Goal: Task Accomplishment & Management: Manage account settings

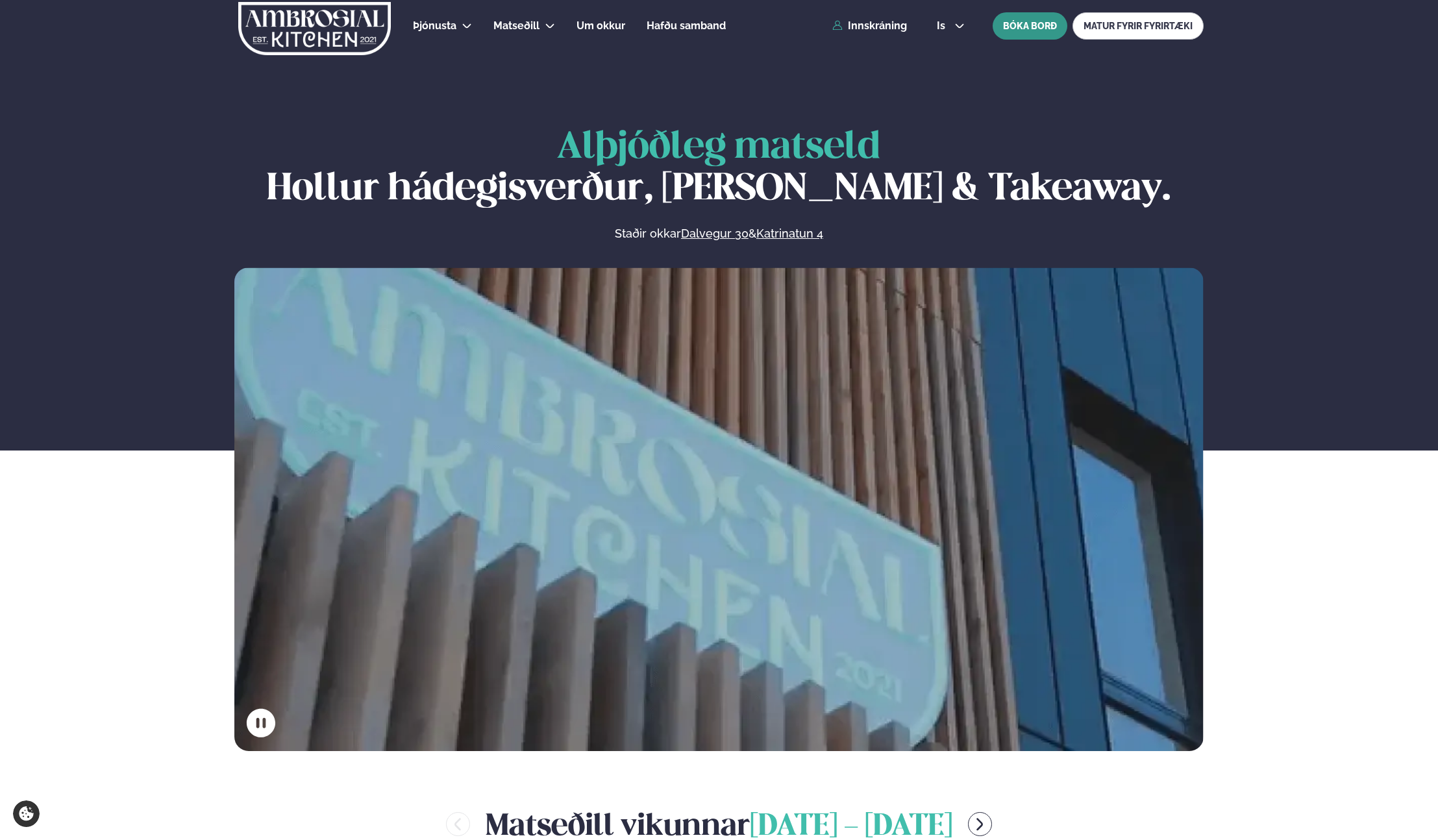
click at [1031, 28] on button "BÓKA BORÐ" at bounding box center [1030, 26] width 75 height 27
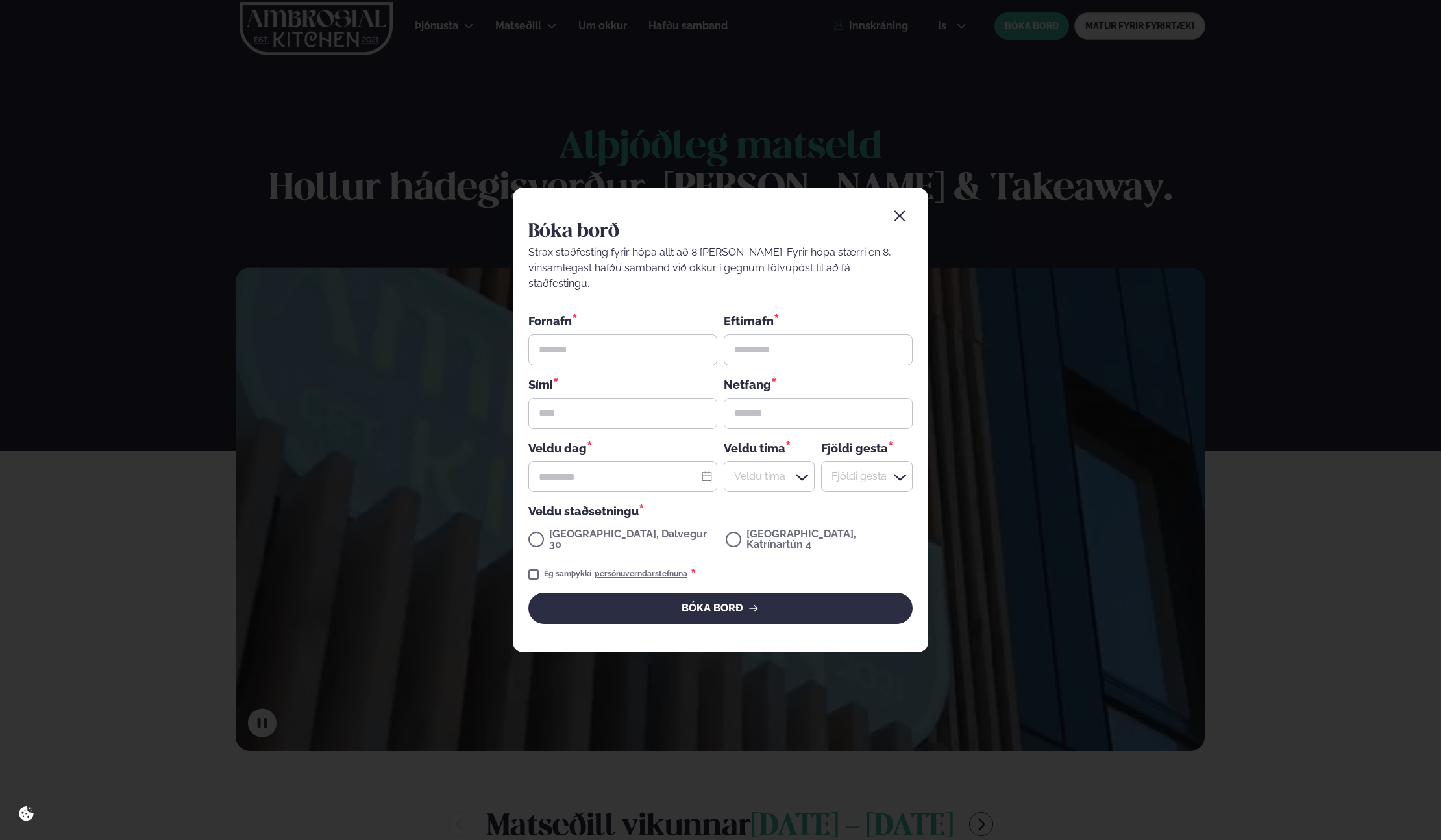
click at [948, 114] on div "Bóka borð Strax staðfesting fyrir hópa allt að 8 [PERSON_NAME]. Fyrir hópa stær…" at bounding box center [720, 420] width 1441 height 840
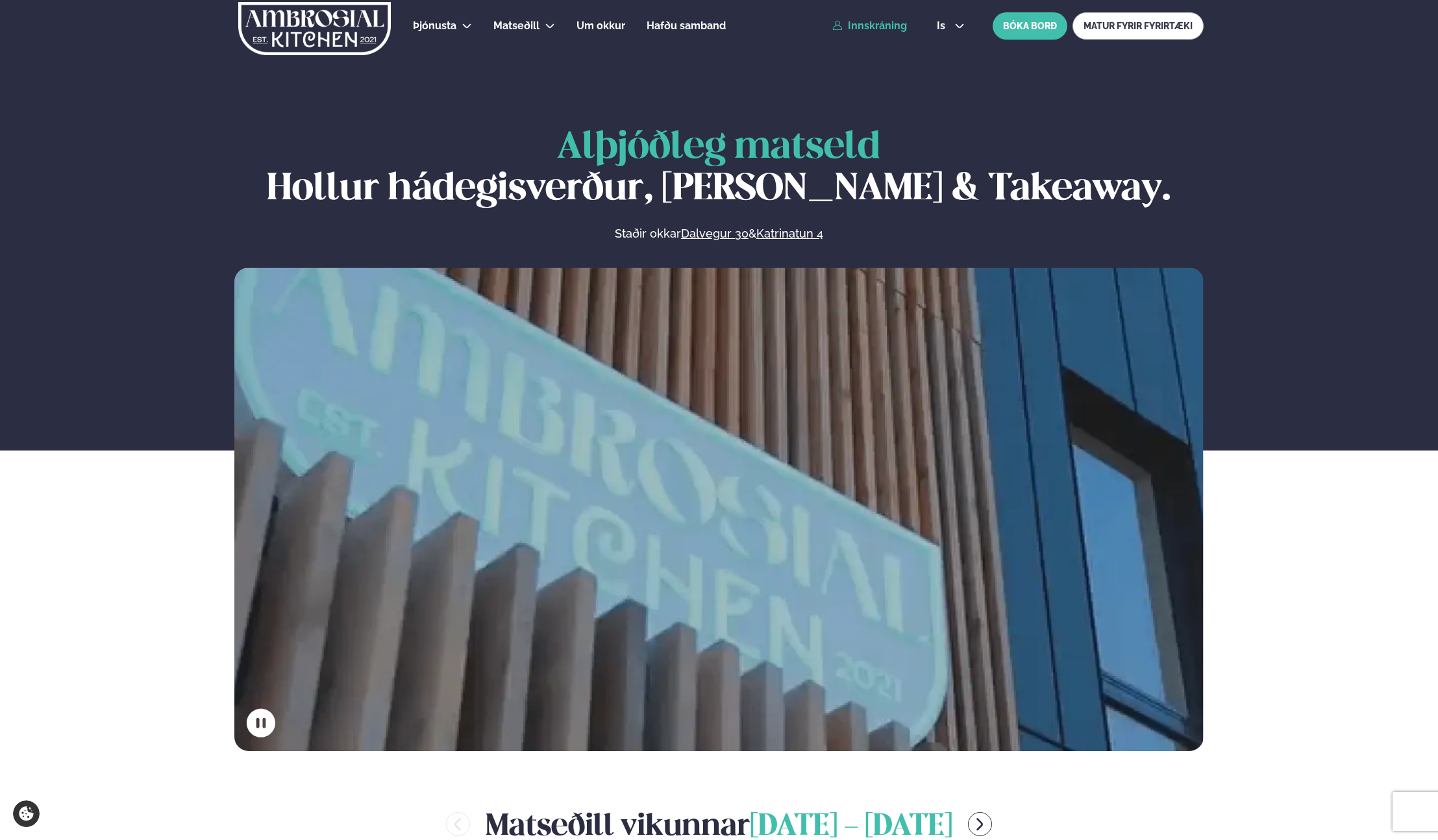
click at [882, 29] on link "Innskráning" at bounding box center [870, 26] width 75 height 12
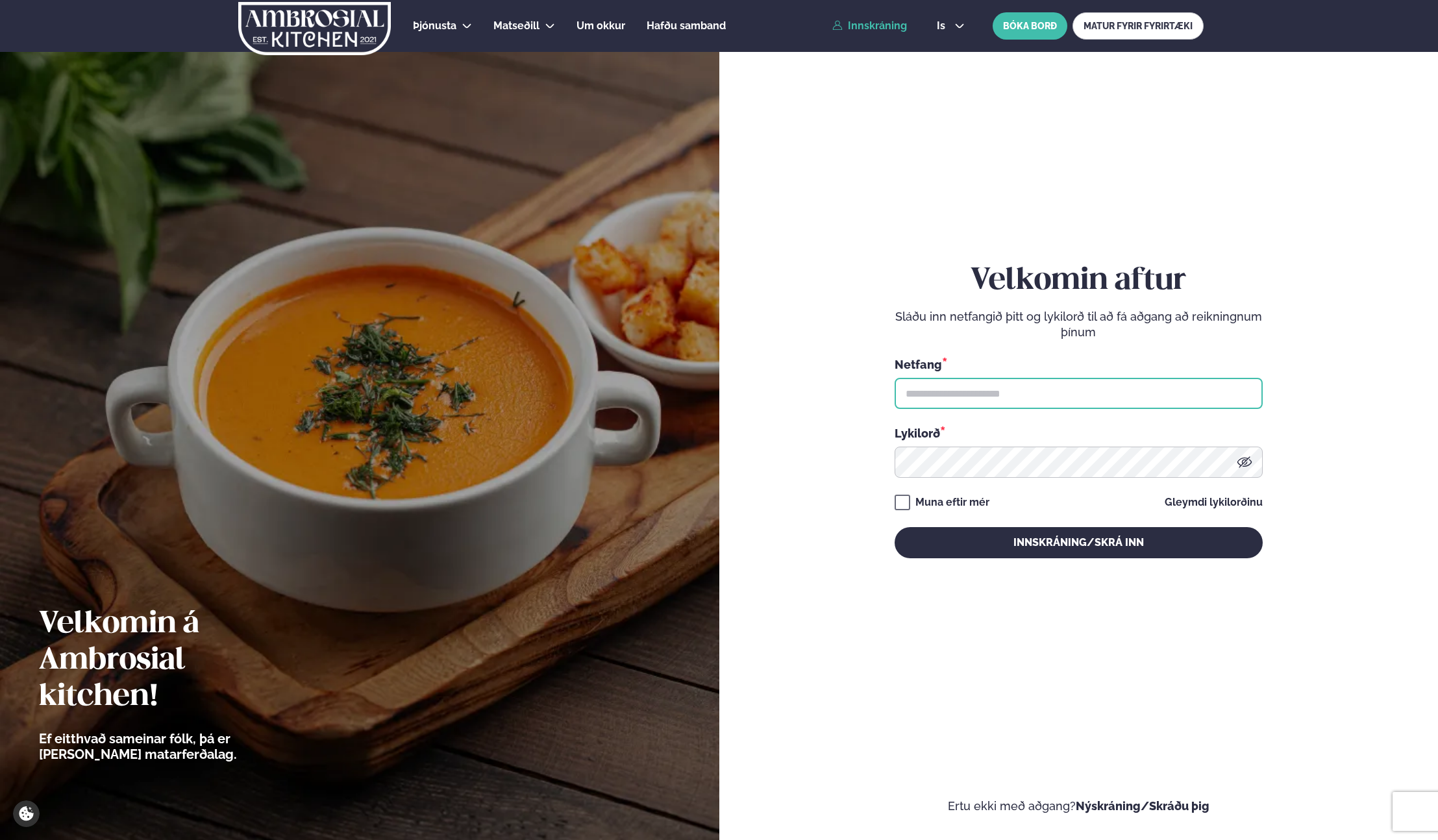
click at [972, 381] on input "text" at bounding box center [1079, 393] width 368 height 31
click at [998, 393] on input "text" at bounding box center [1079, 393] width 368 height 31
type input "**********"
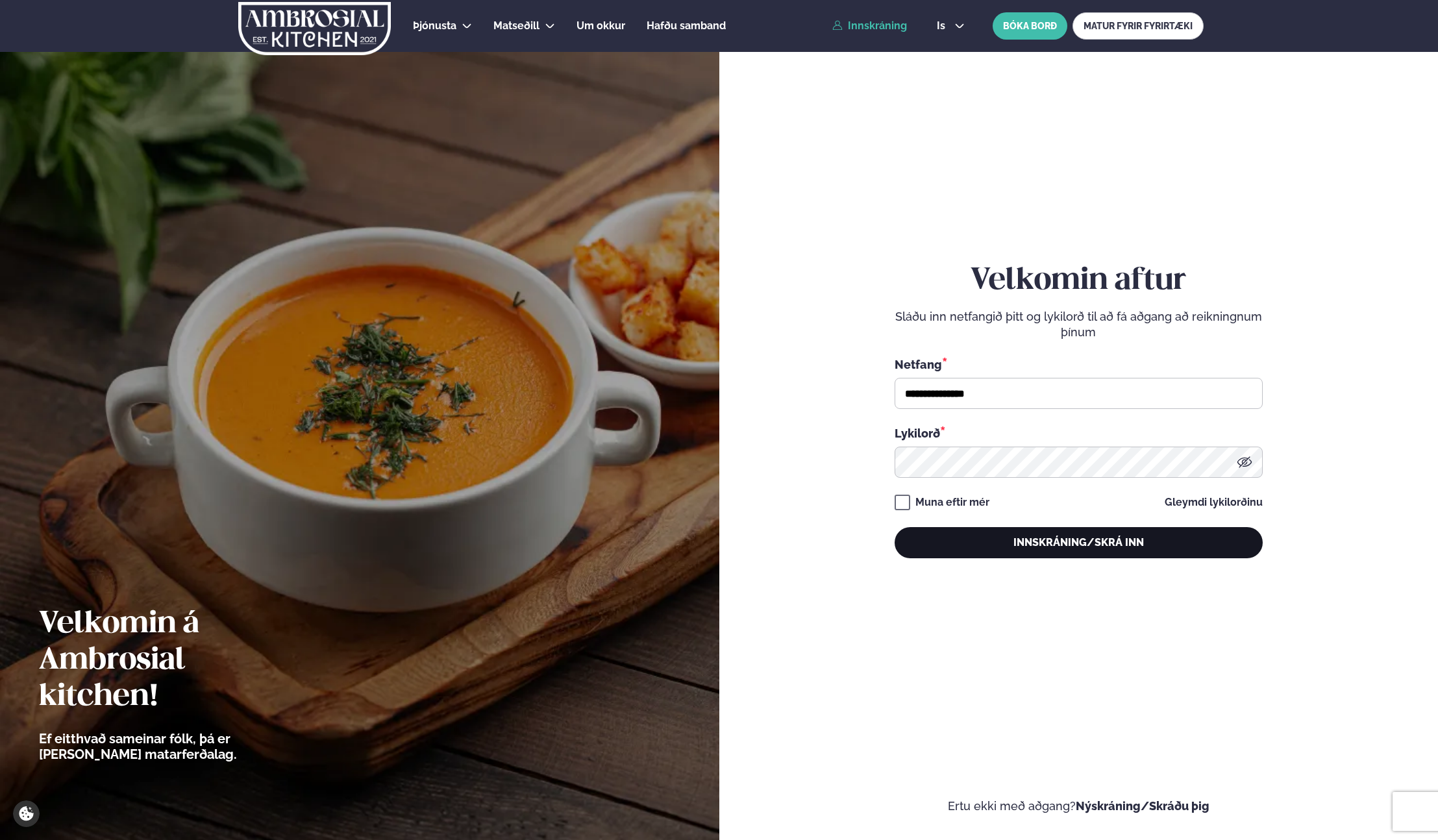
click at [1089, 535] on button "Innskráning/Skrá inn" at bounding box center [1079, 543] width 368 height 31
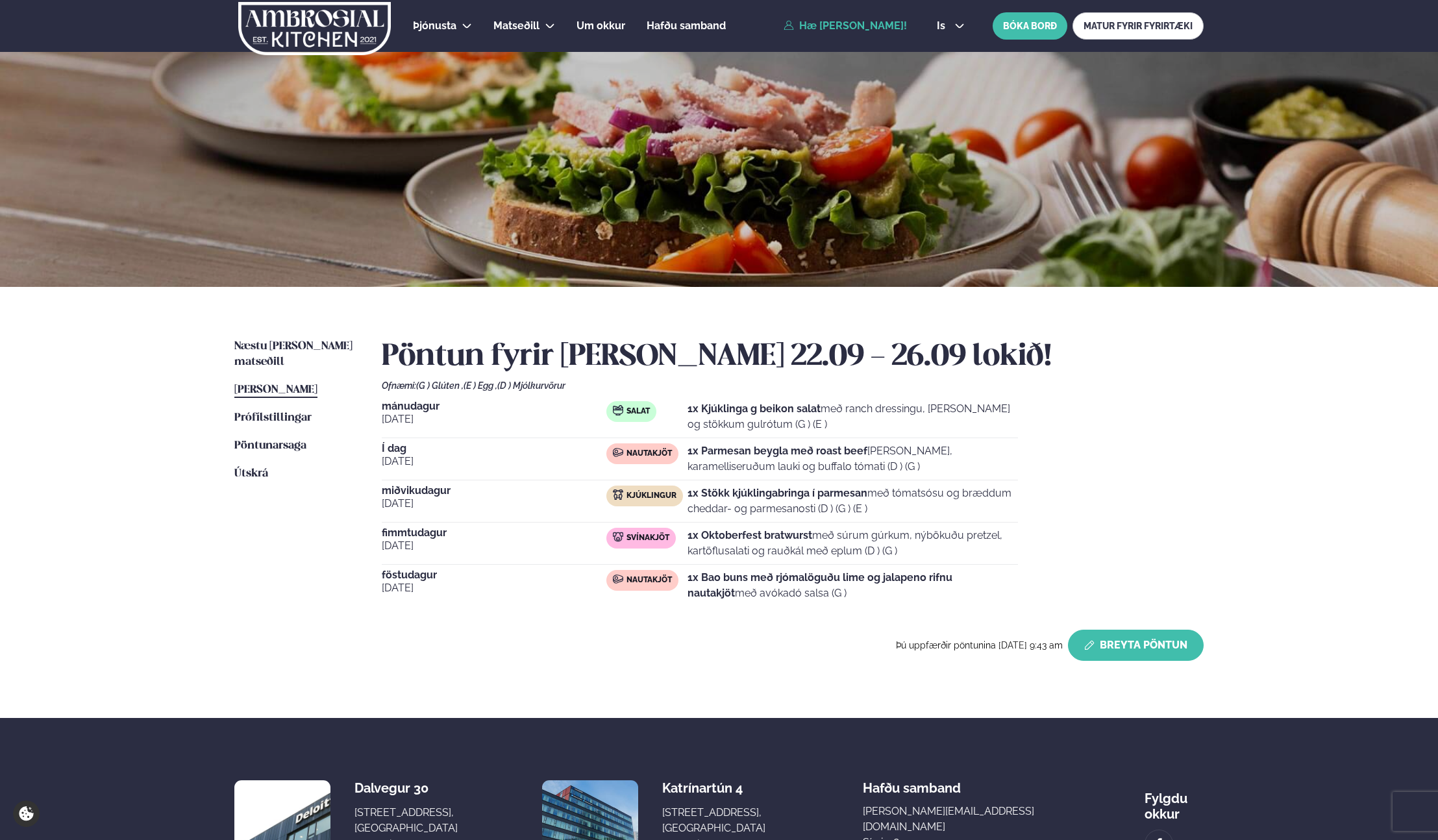
click at [1157, 647] on button "Breyta Pöntun" at bounding box center [1136, 645] width 136 height 31
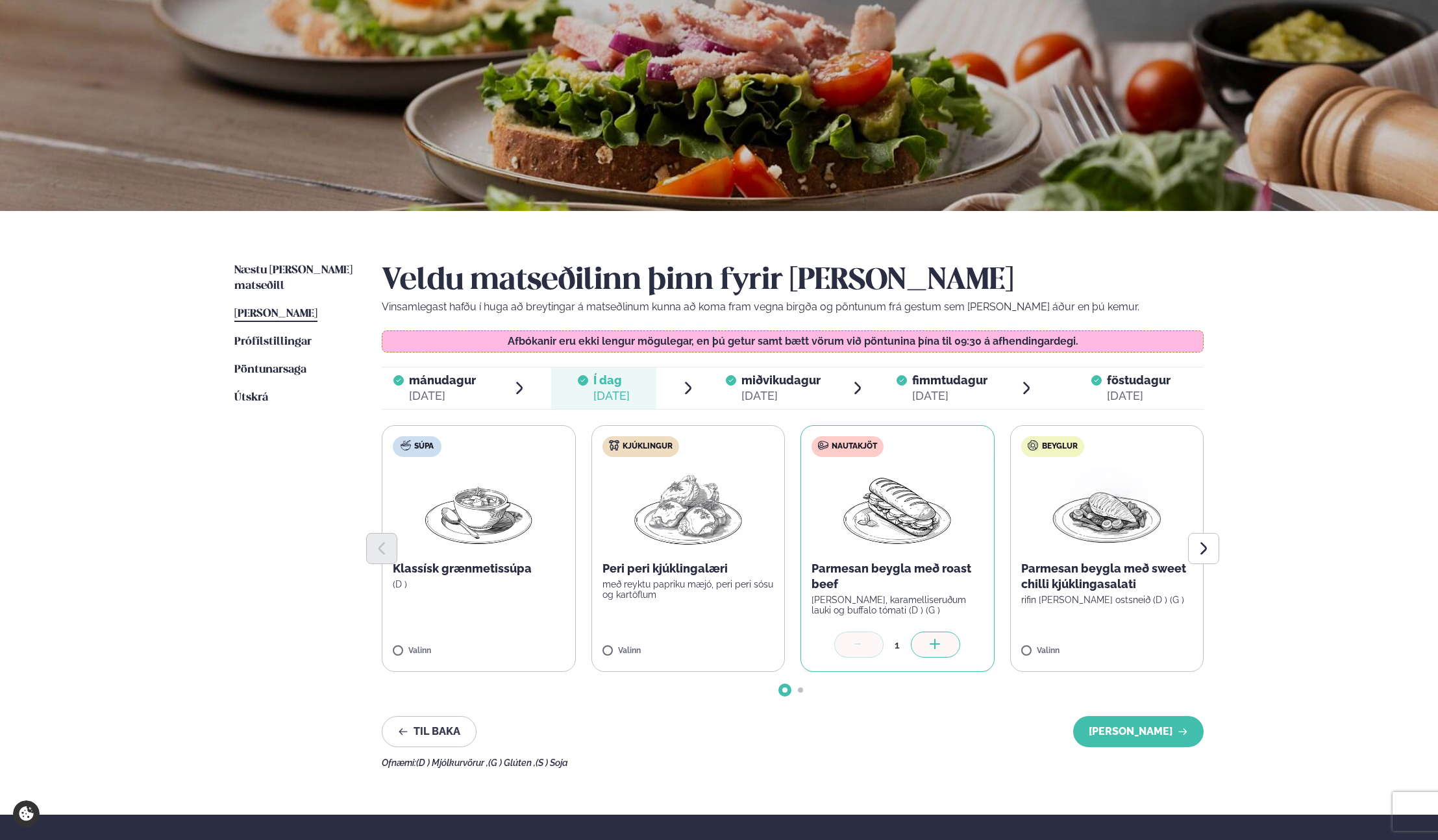
scroll to position [177, 0]
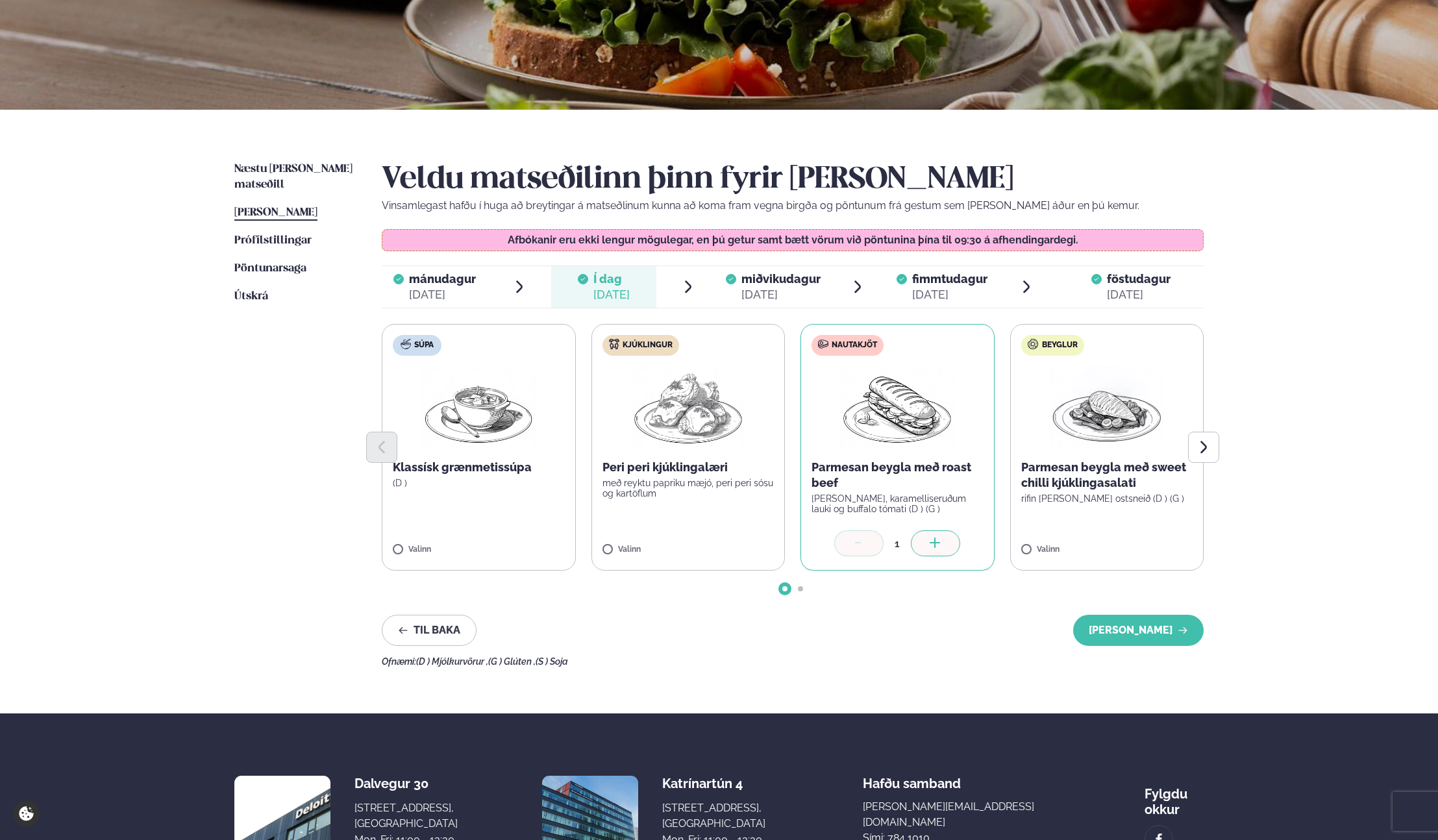
click at [953, 288] on div "[DATE]" at bounding box center [950, 295] width 75 height 16
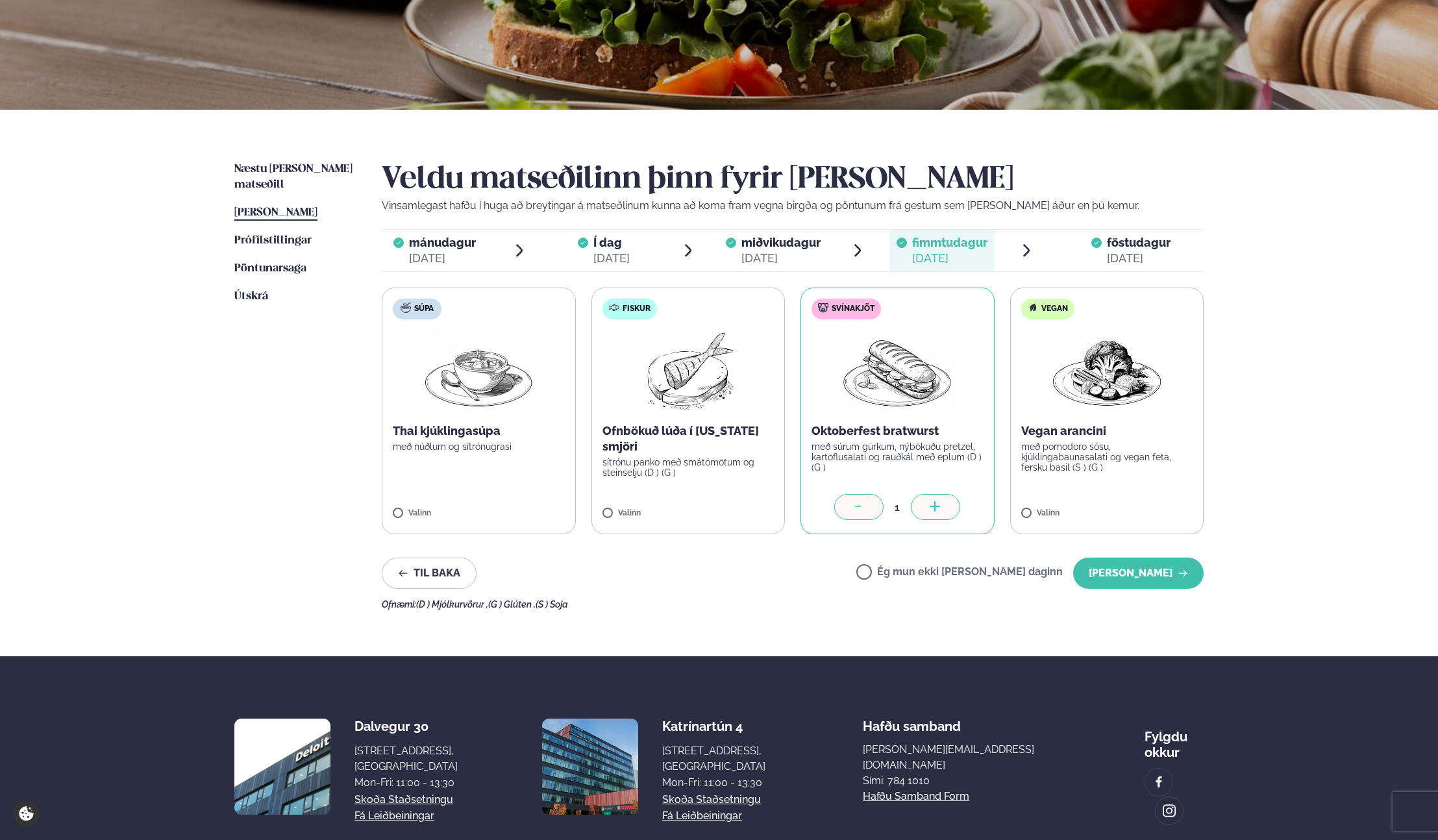
click at [920, 575] on label "Ég mun ekki [PERSON_NAME] daginn" at bounding box center [960, 573] width 207 height 14
click at [1125, 575] on button "[PERSON_NAME]" at bounding box center [1139, 573] width 131 height 31
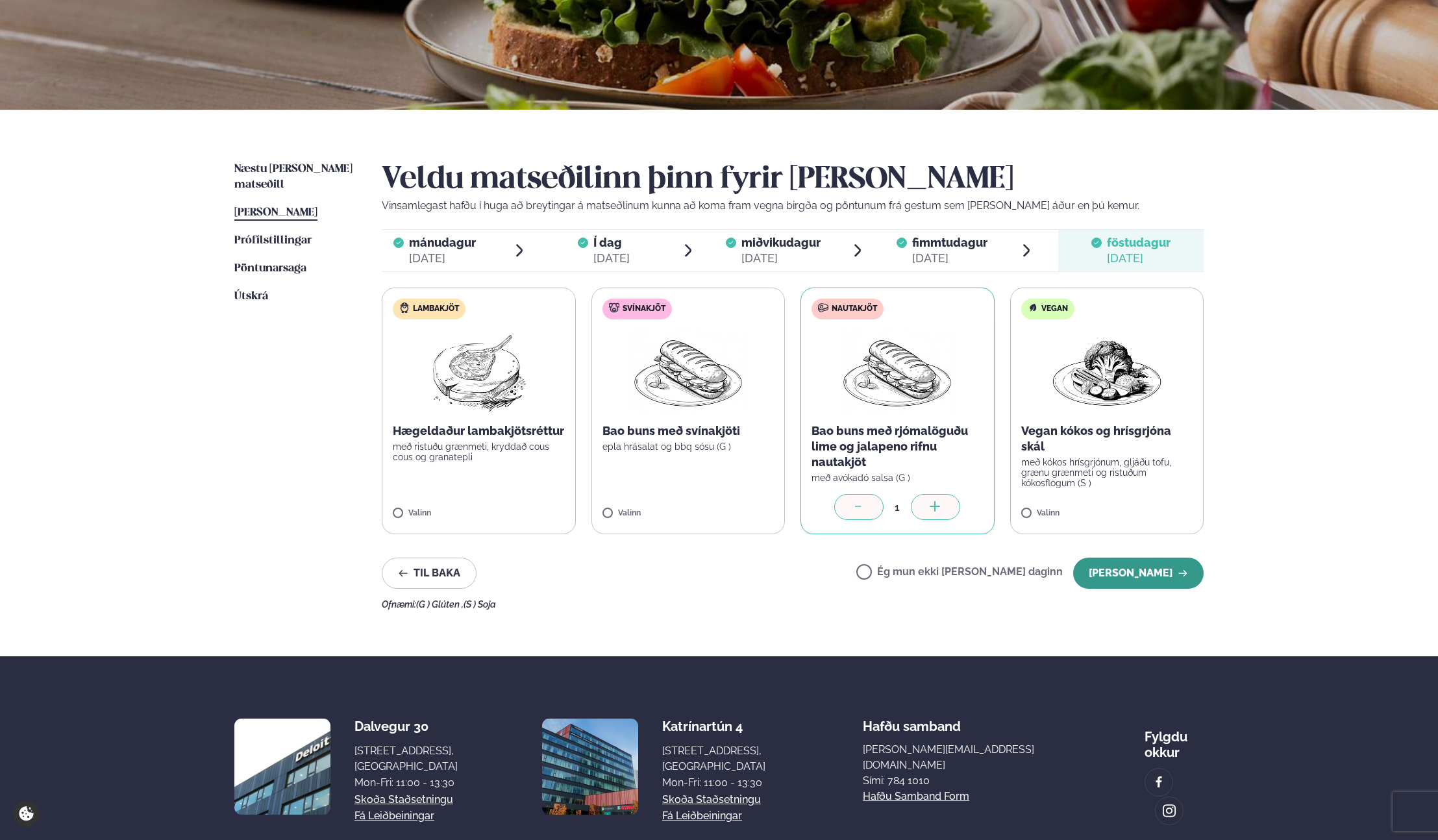
click at [1175, 582] on button "[PERSON_NAME]" at bounding box center [1139, 573] width 131 height 31
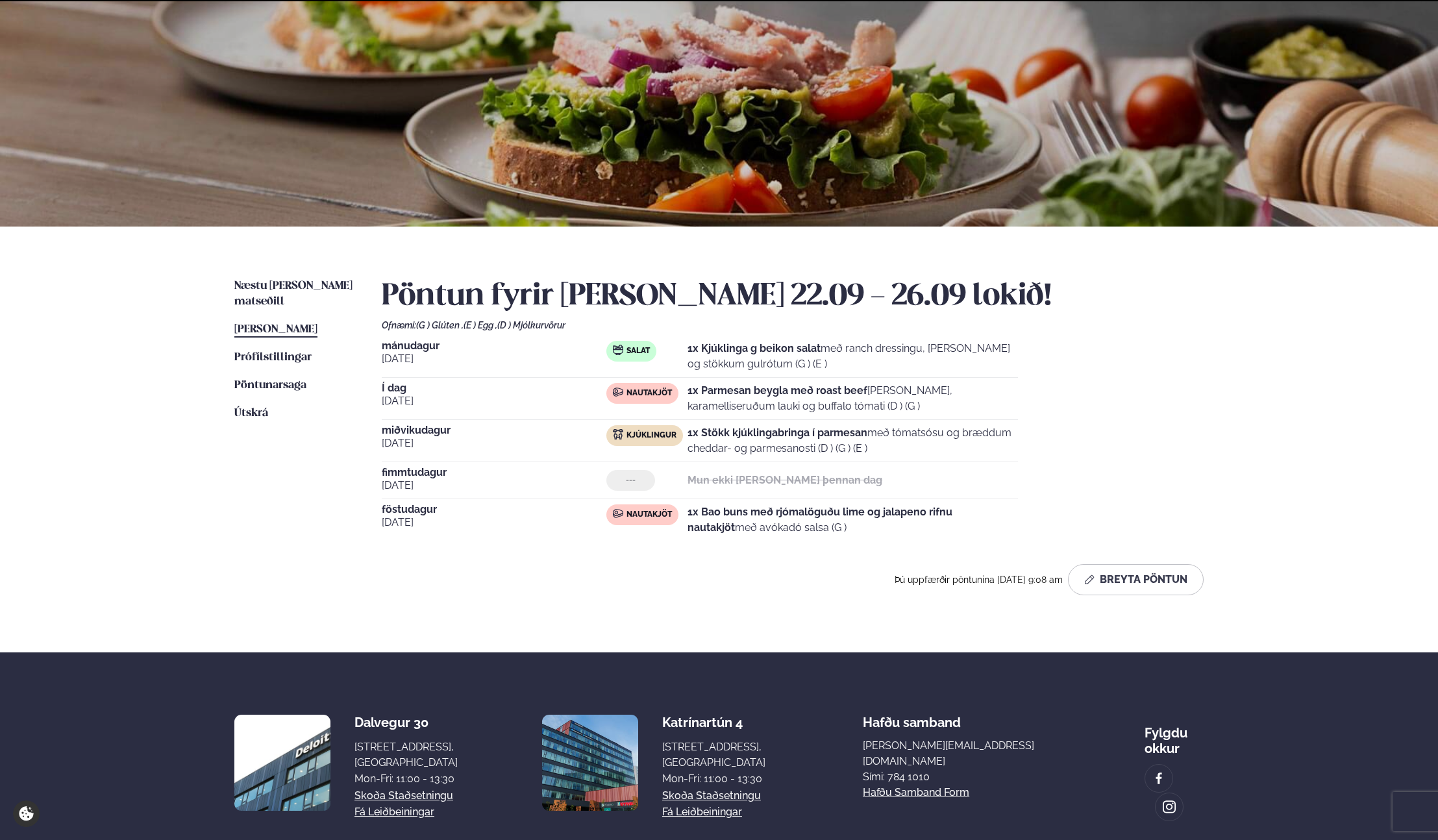
scroll to position [136, 0]
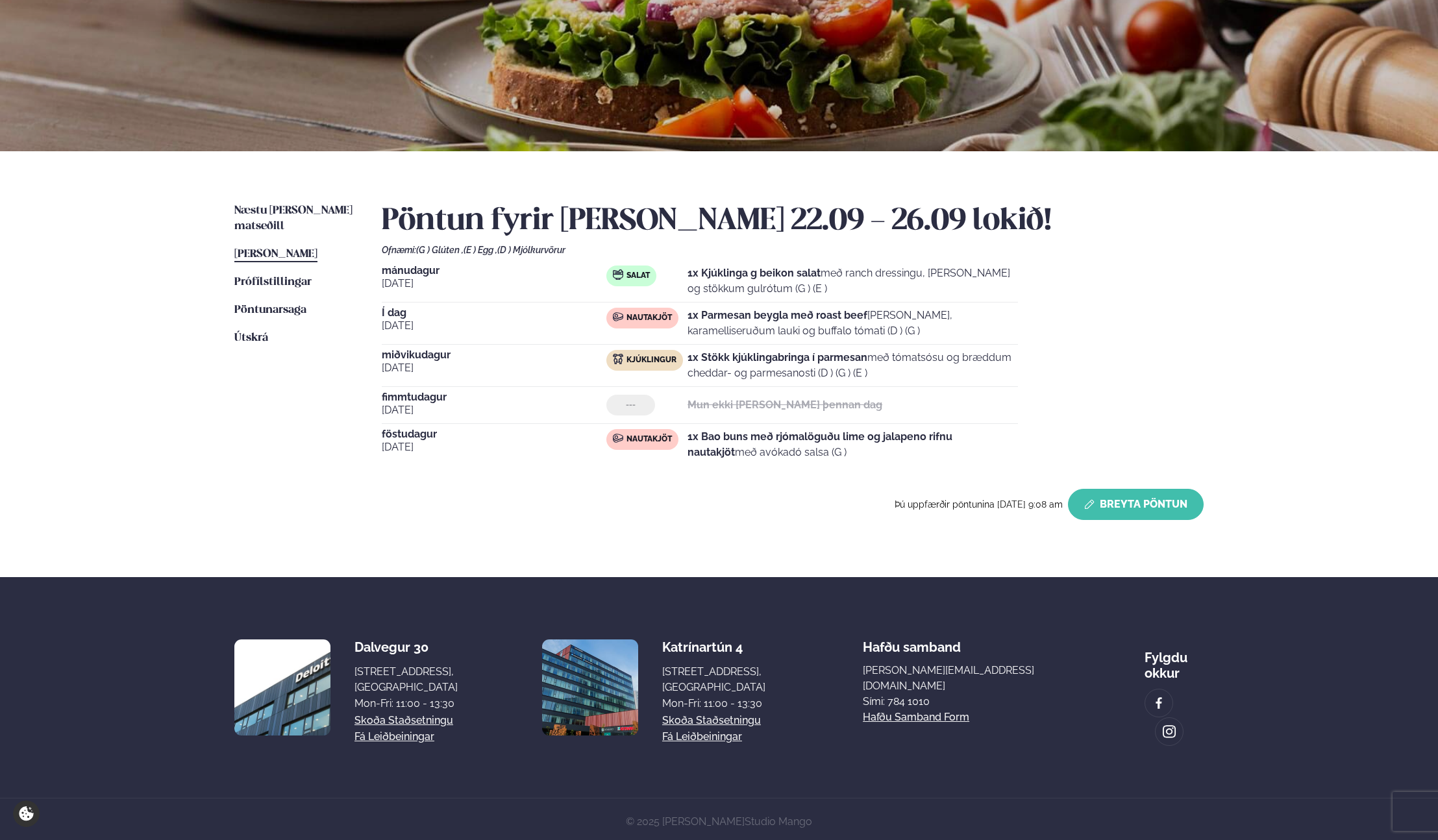
click at [1131, 507] on button "Breyta Pöntun" at bounding box center [1136, 504] width 136 height 31
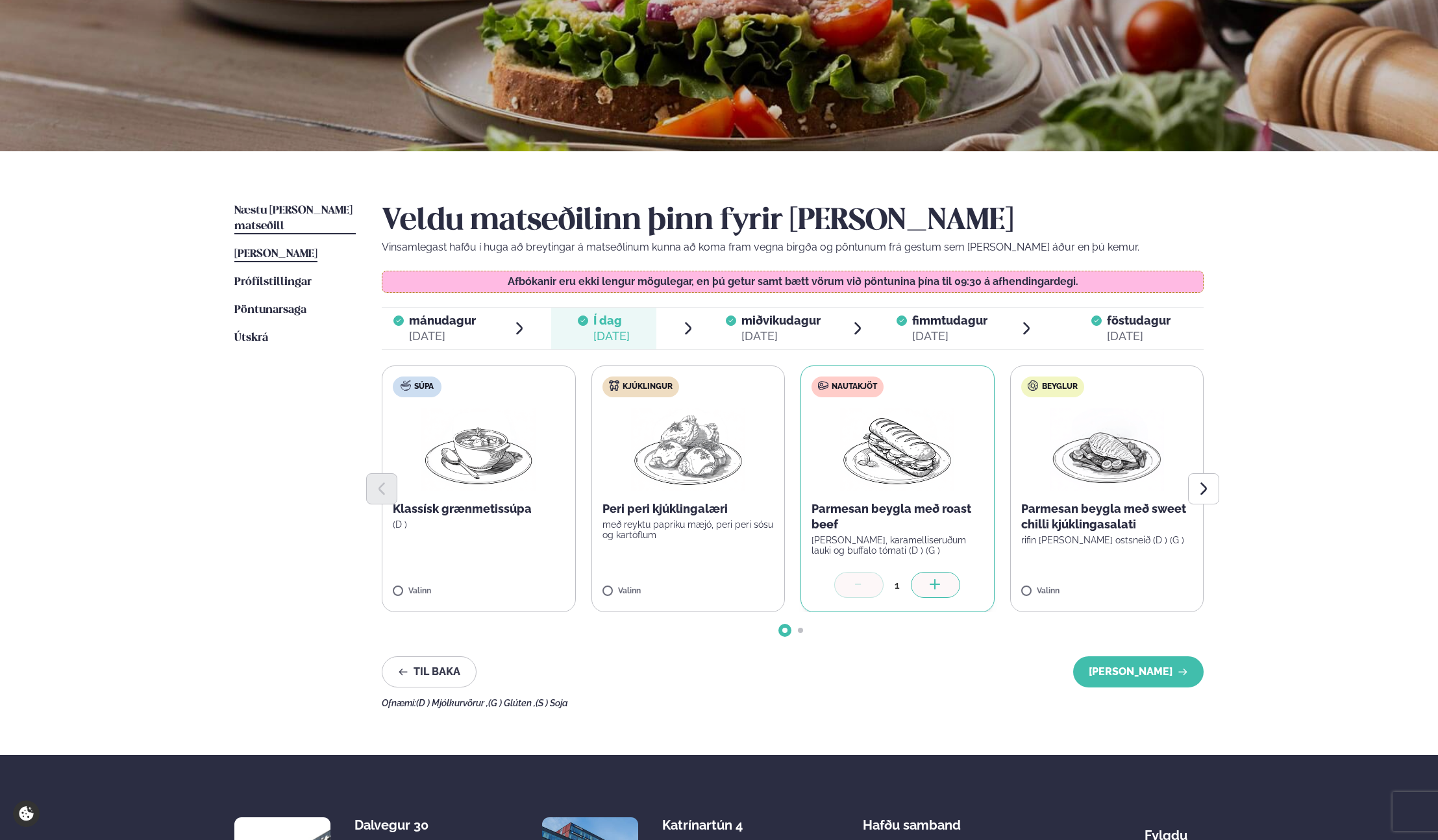
click at [305, 206] on span "Næstu [PERSON_NAME] matseðill" at bounding box center [294, 218] width 118 height 27
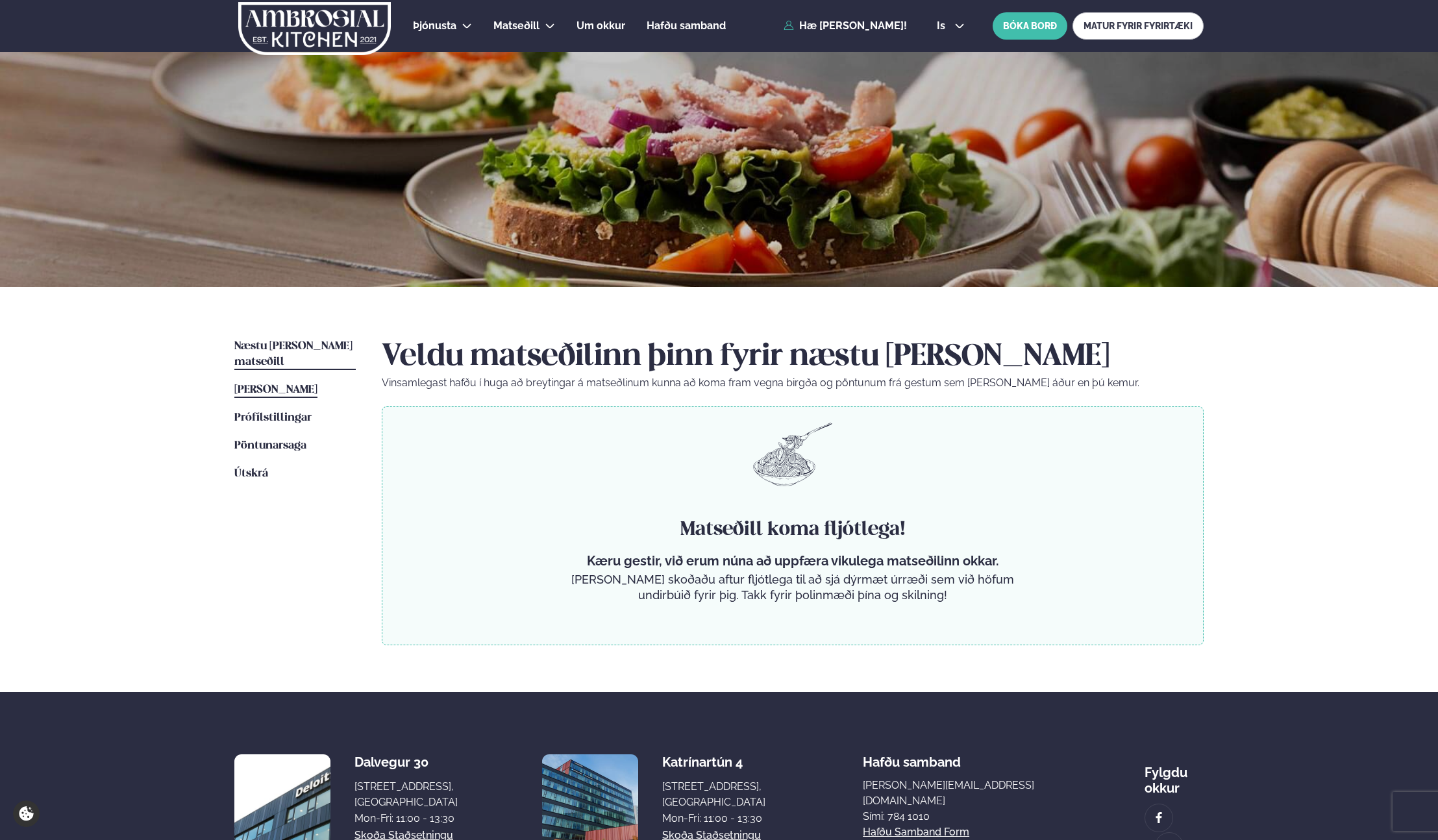
click at [302, 384] on span "[PERSON_NAME]" at bounding box center [276, 389] width 83 height 11
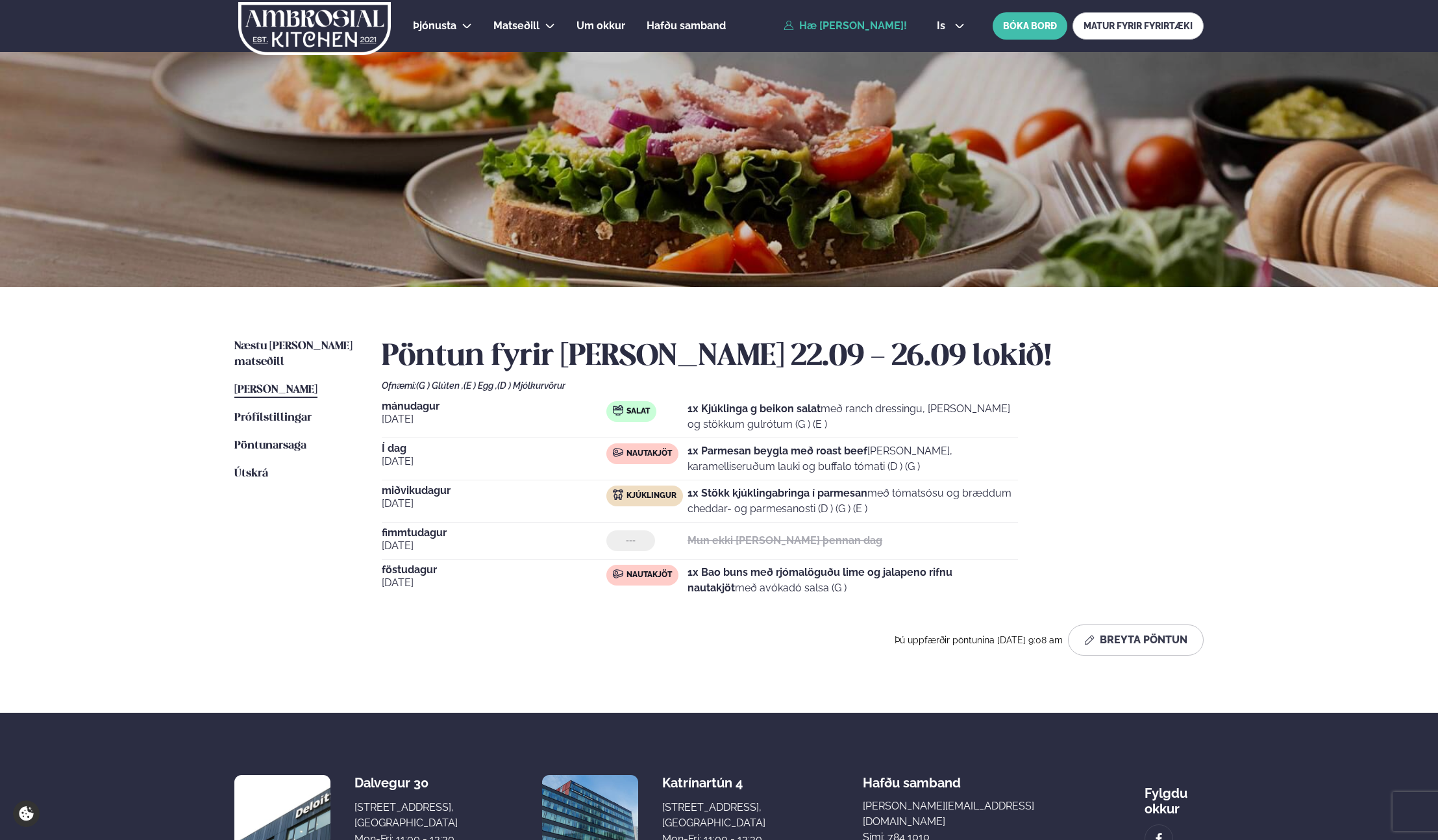
click at [857, 582] on p "1x Bao buns með rjómalöguðu lime og jalapeno rifnu nautakjöt með avókadó salsa …" at bounding box center [853, 580] width 331 height 31
click at [1198, 372] on h2 "Pöntun fyrir [PERSON_NAME] 22.09 - 26.09 lokið!" at bounding box center [793, 357] width 822 height 36
